Goal: Task Accomplishment & Management: Manage account settings

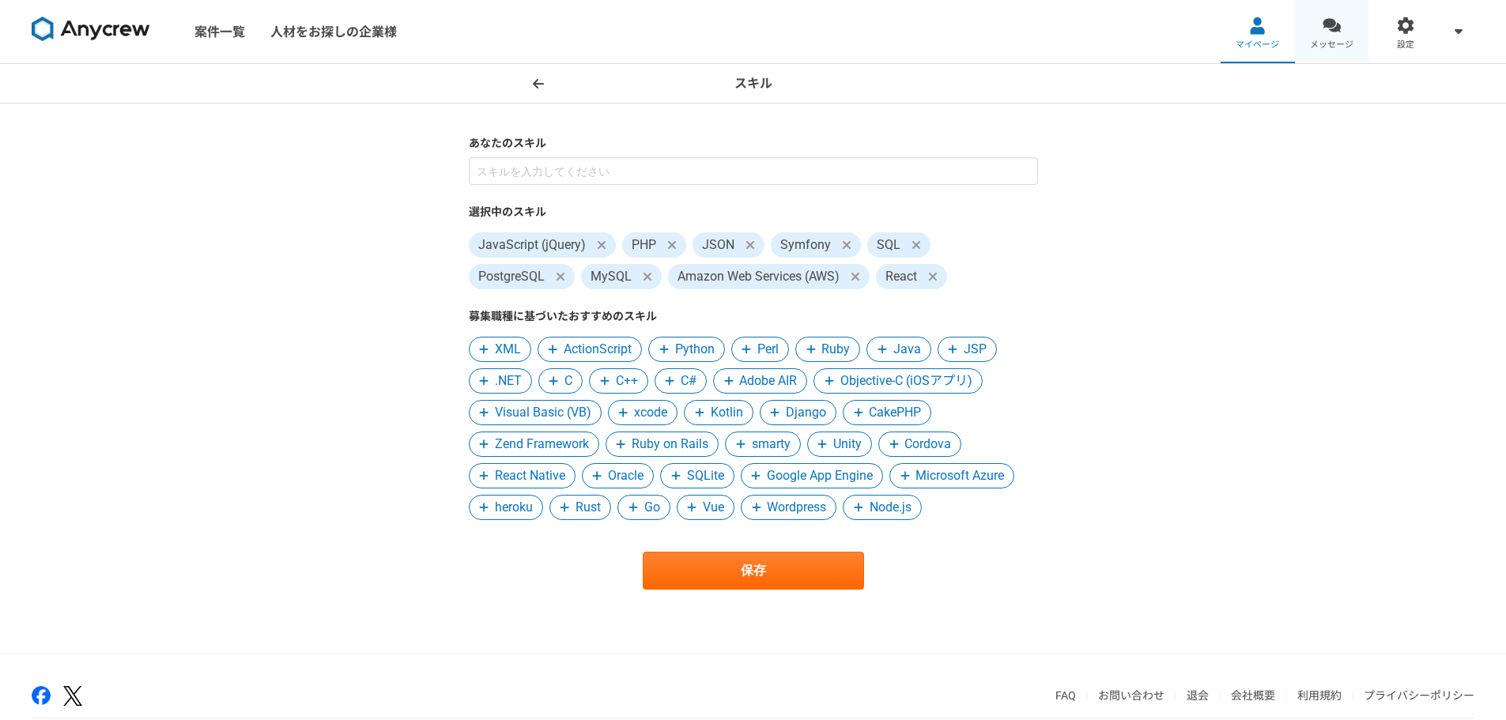
click at [1347, 20] on link "メッセージ" at bounding box center [1332, 31] width 74 height 63
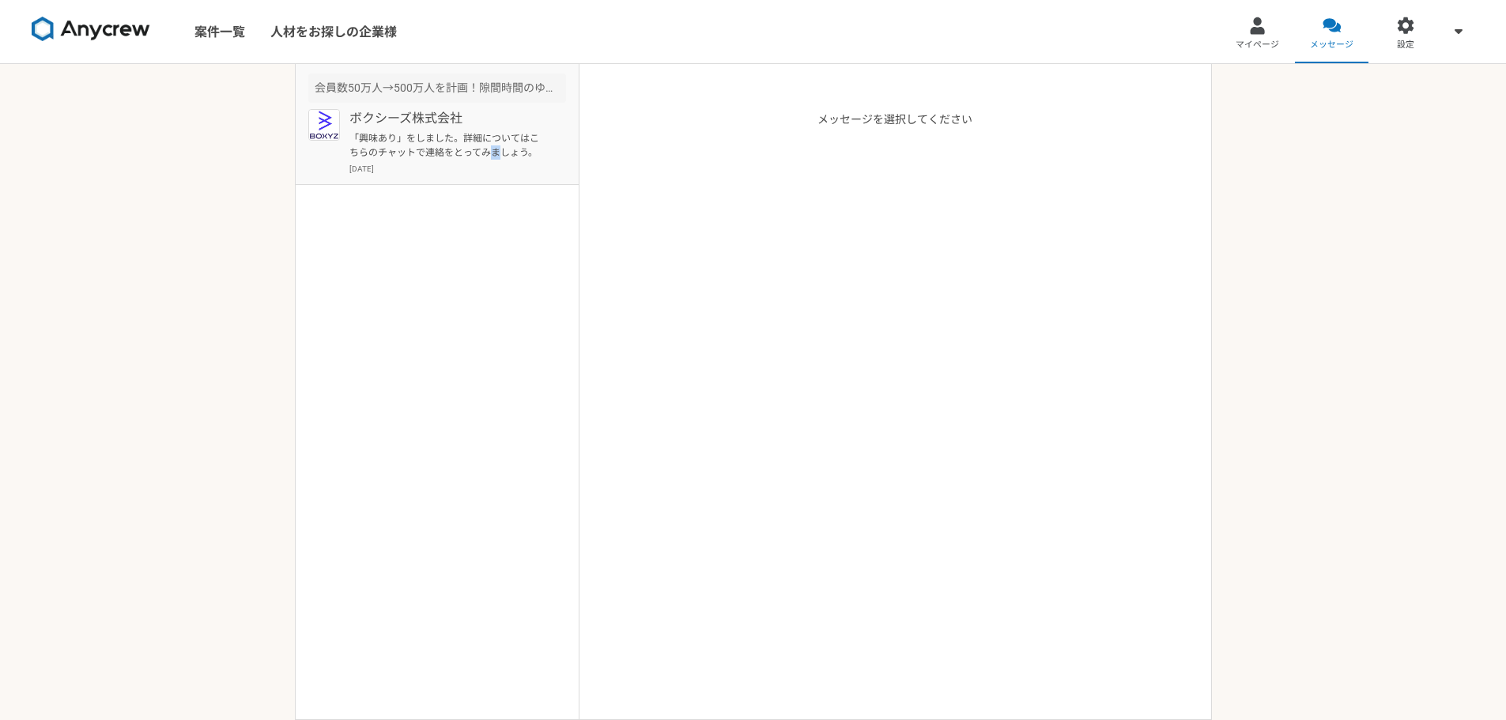
click at [494, 154] on p "「興味あり」をしました。詳細についてはこちらのチャットで連絡をとってみましょう。" at bounding box center [447, 145] width 195 height 28
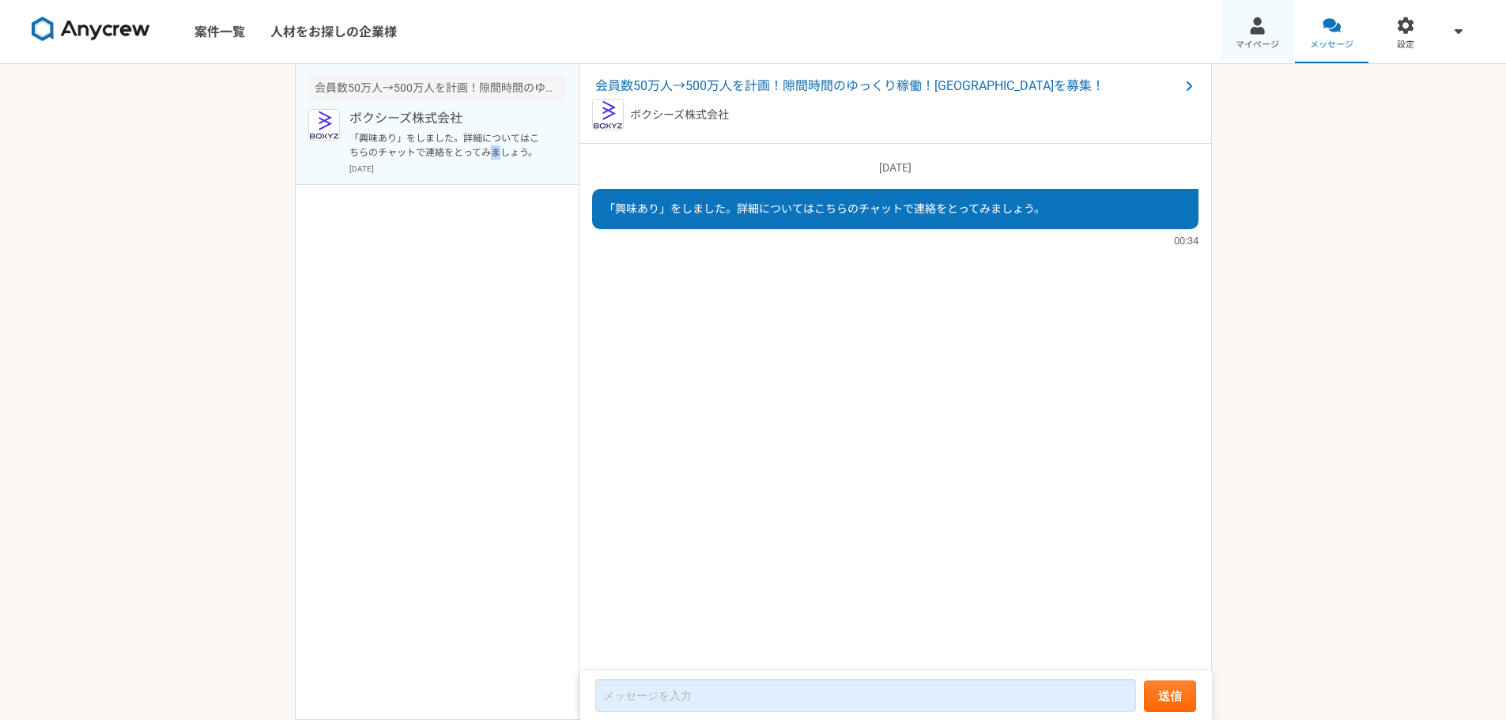
click at [1260, 40] on span "マイページ" at bounding box center [1257, 45] width 43 height 13
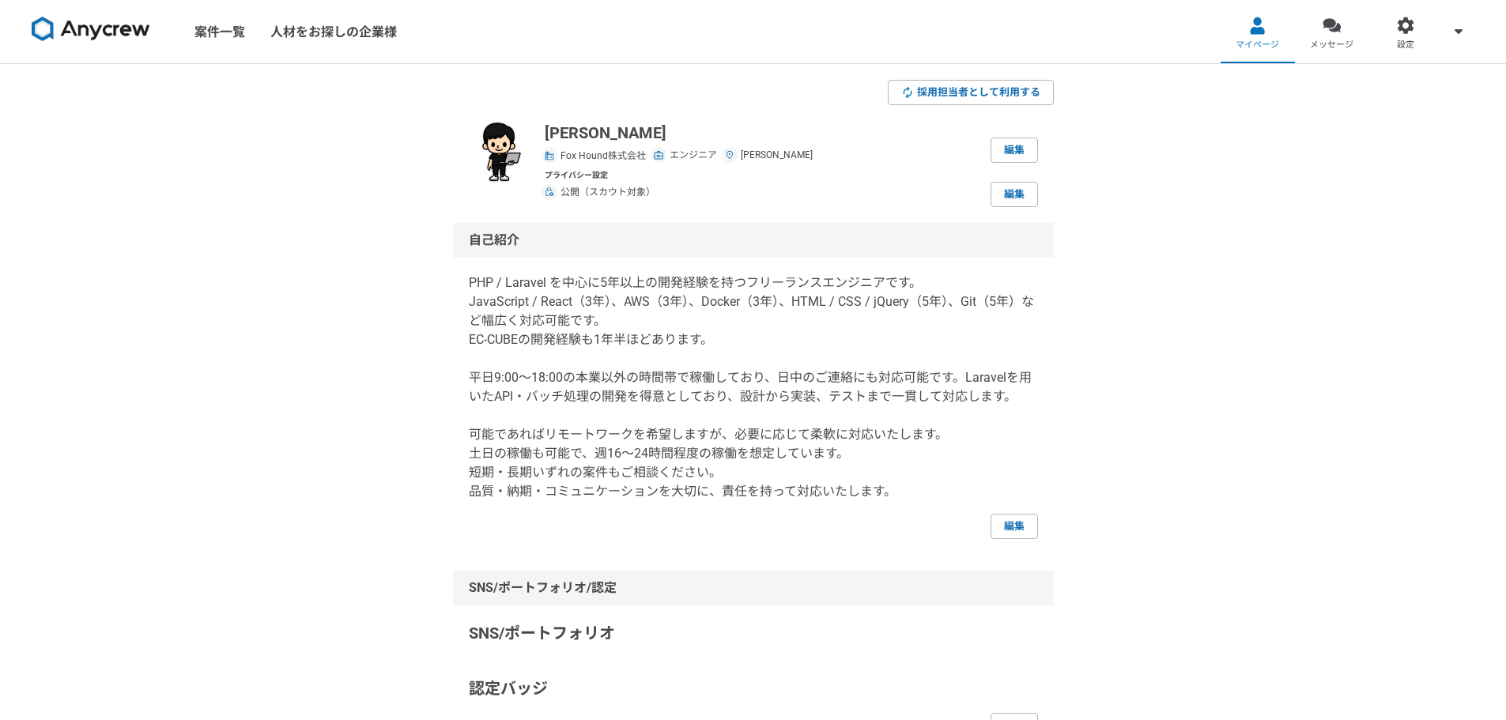
click at [1298, 257] on div "採用担当者として利用する [PERSON_NAME] Fox Hound株式会社 エンジニア [PERSON_NAME] 編集 プライバシー設定 公開（スカウ…" at bounding box center [753, 732] width 1506 height 1337
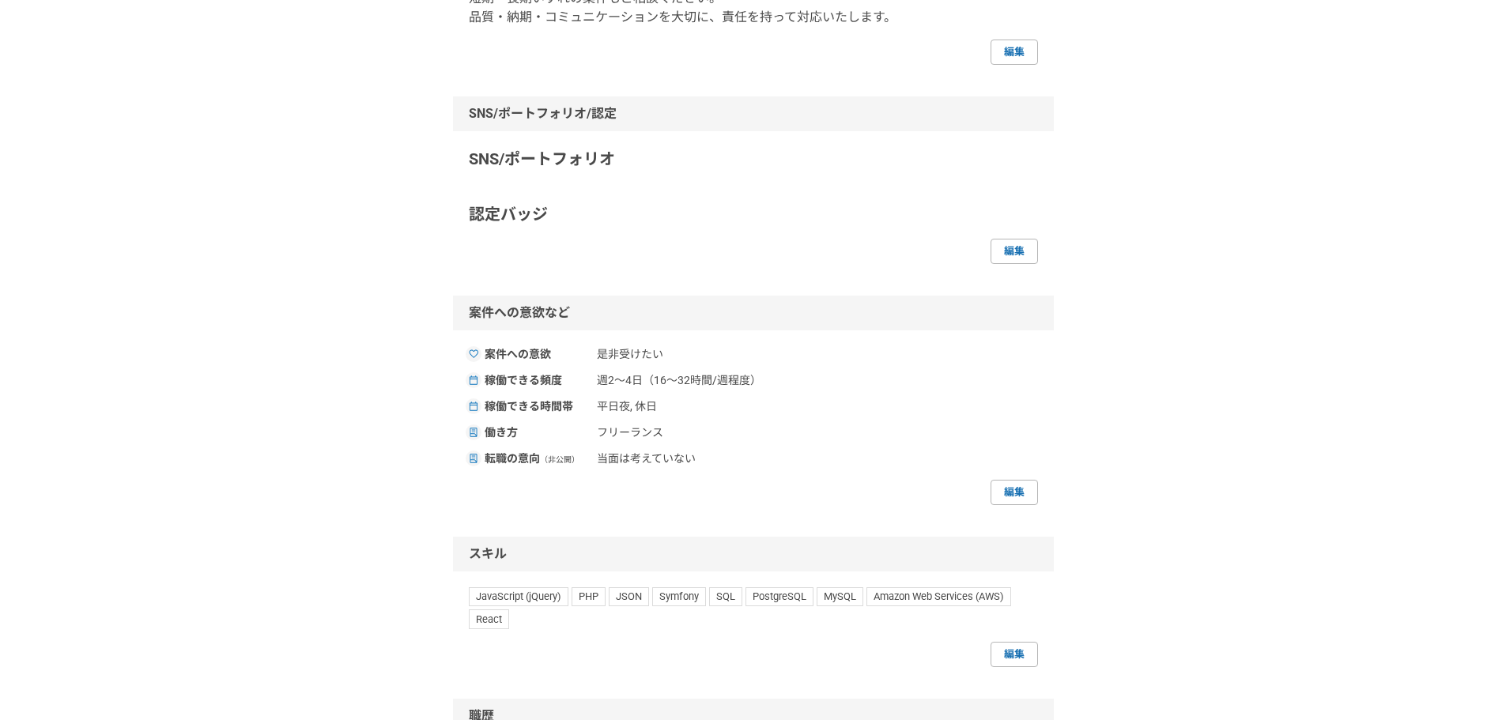
scroll to position [712, 0]
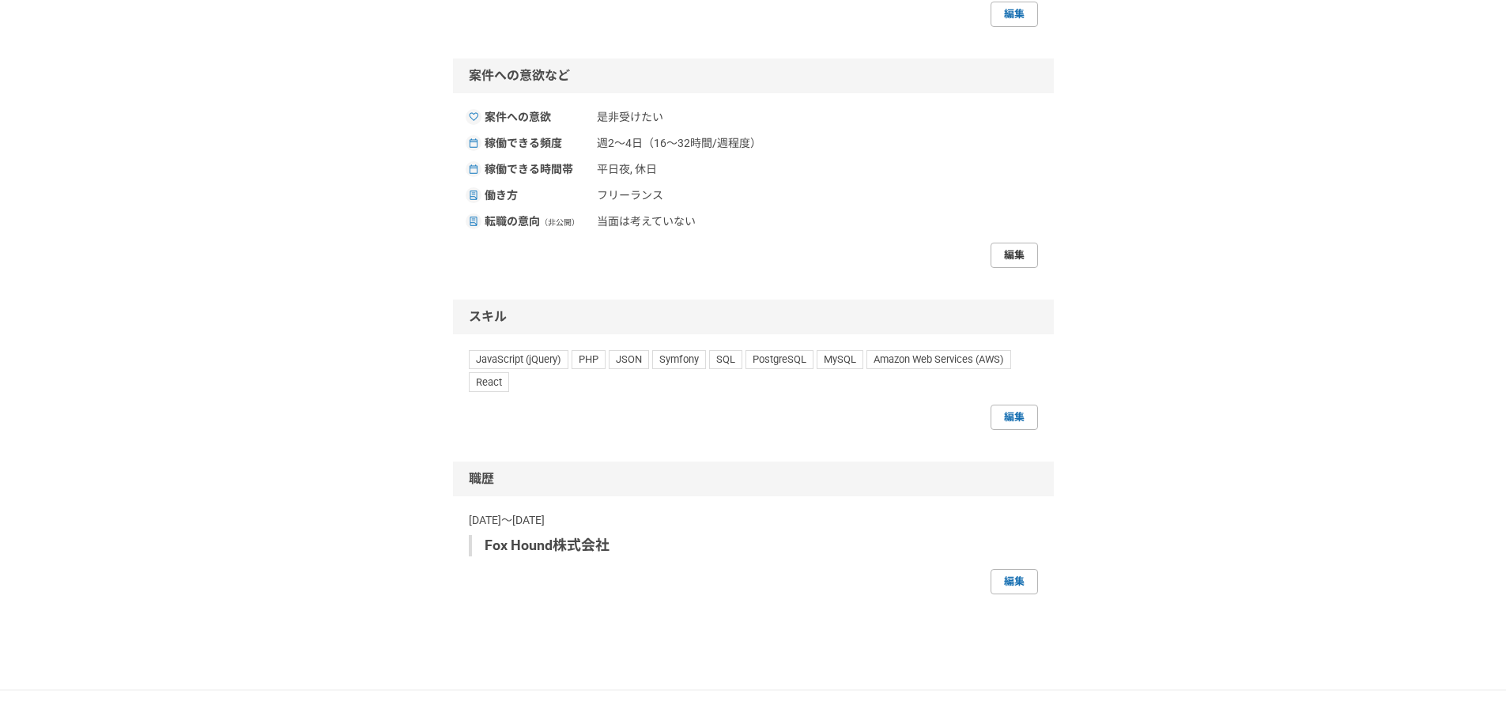
click at [1003, 249] on link "編集" at bounding box center [1014, 255] width 47 height 25
